Goal: Task Accomplishment & Management: Use online tool/utility

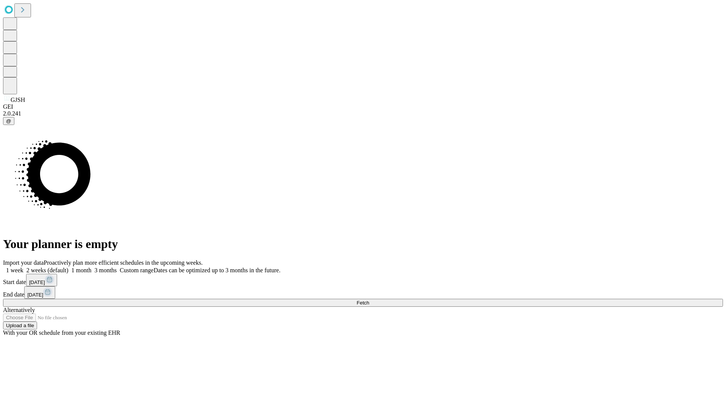
click at [369, 300] on span "Fetch" at bounding box center [363, 303] width 12 height 6
